Goal: Task Accomplishment & Management: Use online tool/utility

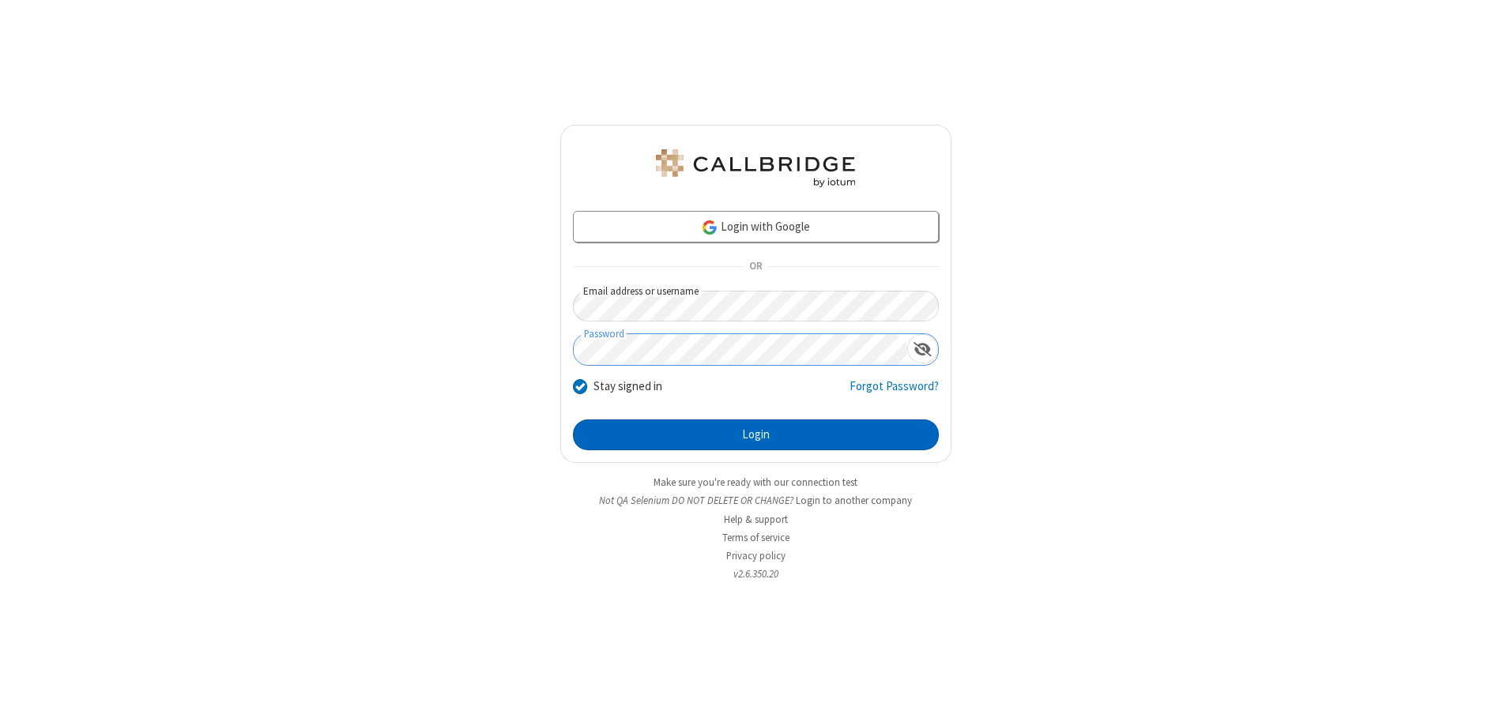
click at [755, 435] on button "Login" at bounding box center [756, 436] width 366 height 32
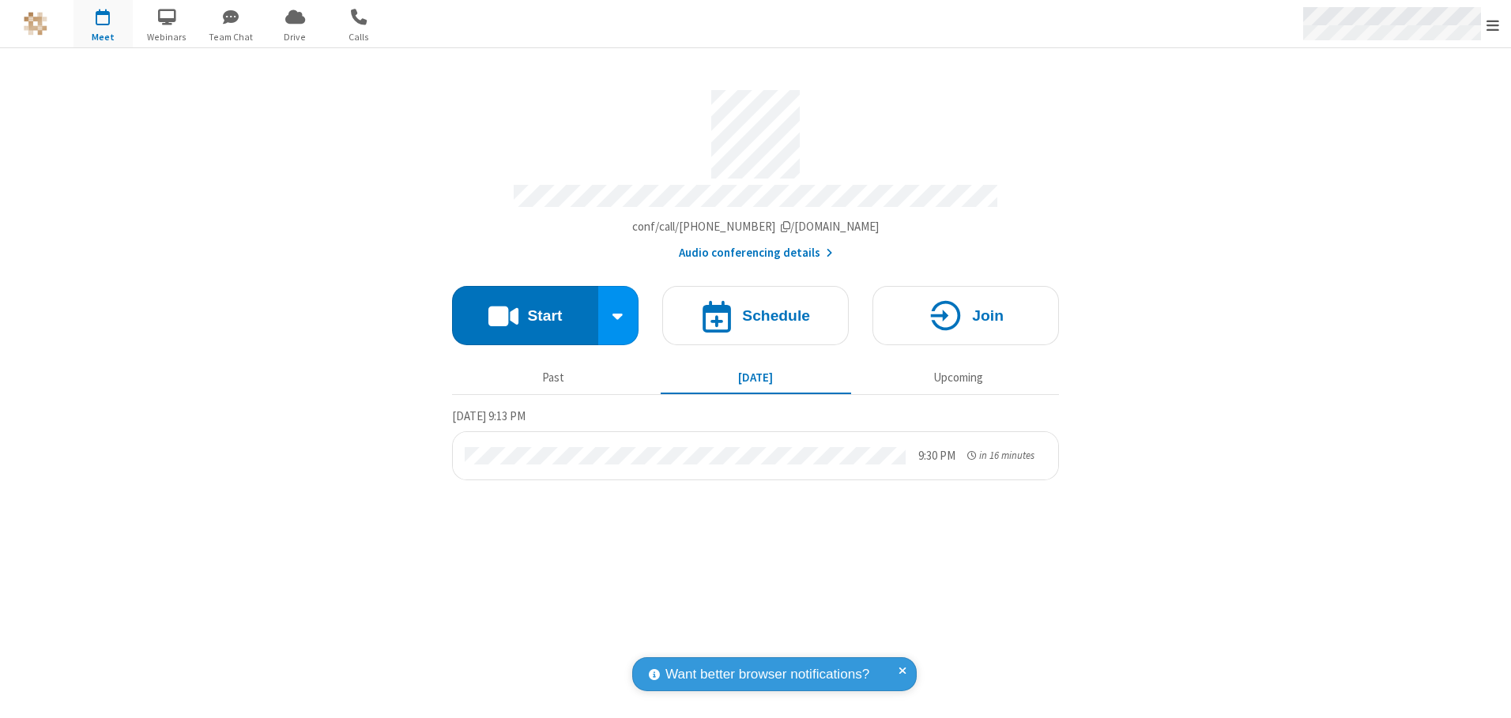
click at [1492, 24] on span "Open menu" at bounding box center [1492, 25] width 13 height 16
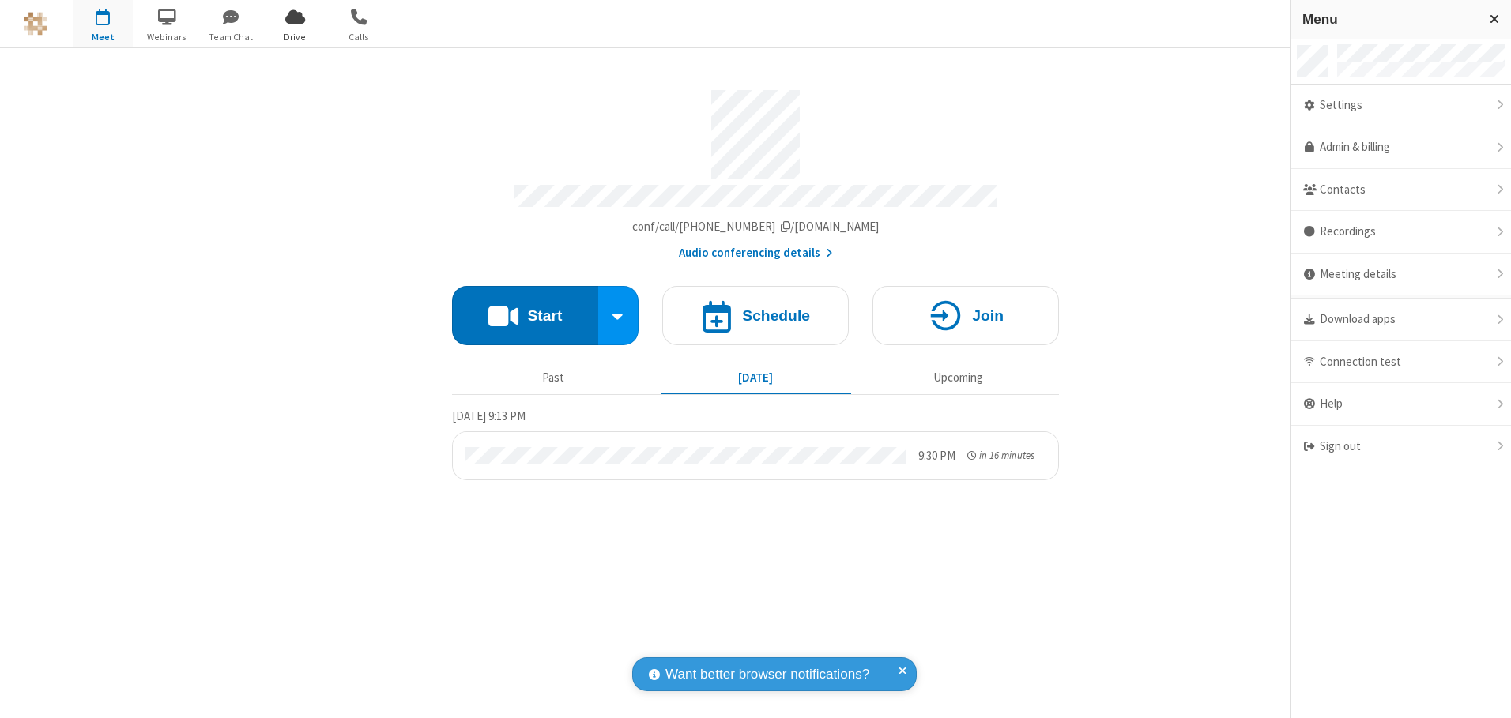
click at [295, 36] on span "Drive" at bounding box center [294, 37] width 59 height 14
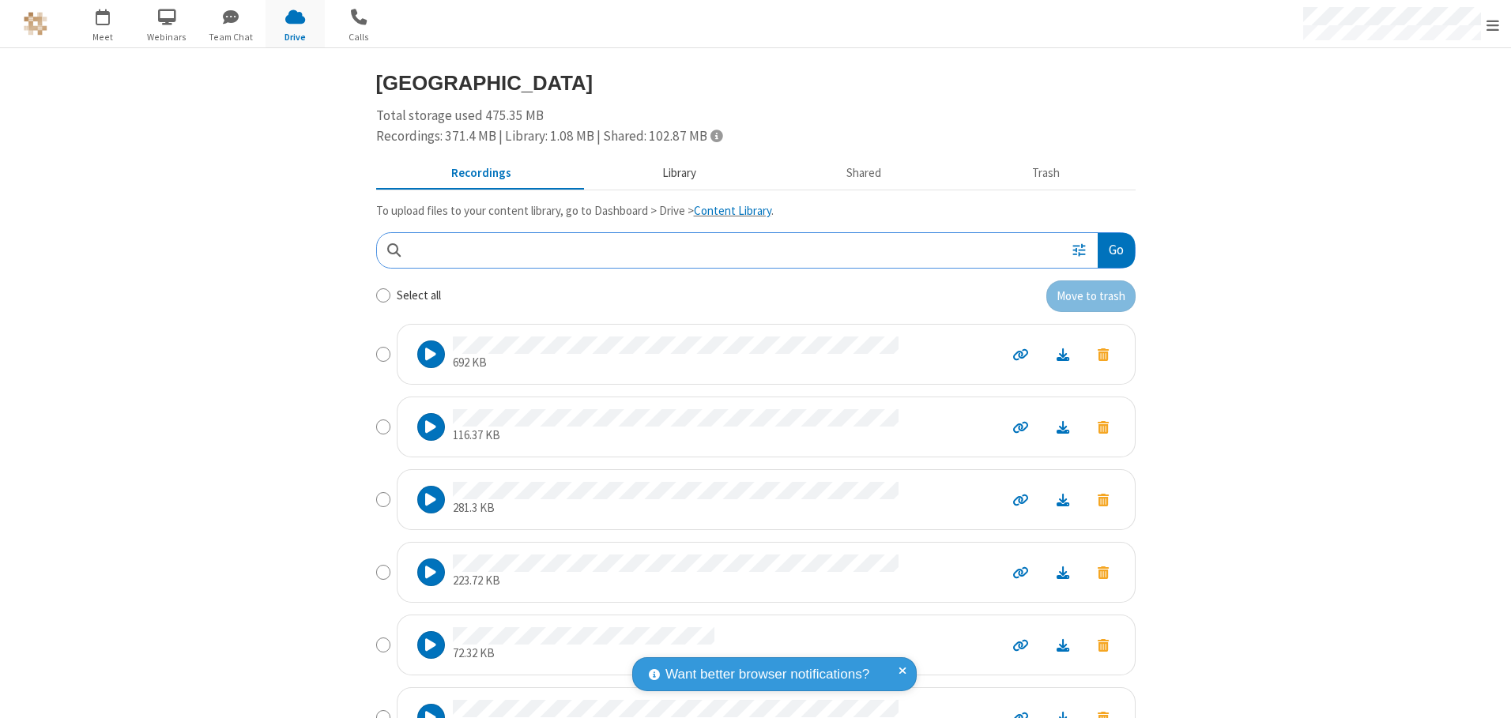
click at [671, 173] on button "Library" at bounding box center [678, 174] width 185 height 30
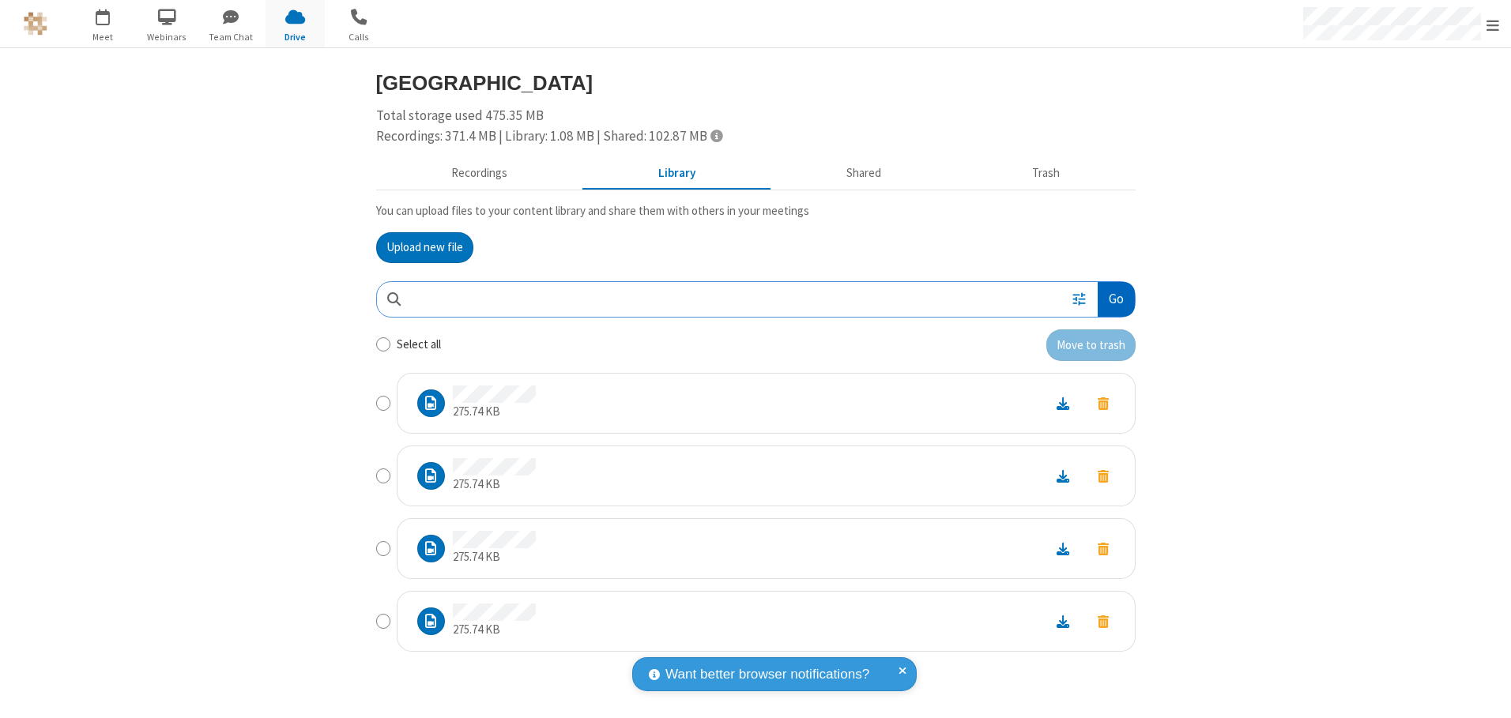
click at [1115, 299] on button "Go" at bounding box center [1115, 300] width 36 height 36
click at [424, 247] on button "Upload new file" at bounding box center [424, 248] width 97 height 32
